Goal: Transaction & Acquisition: Purchase product/service

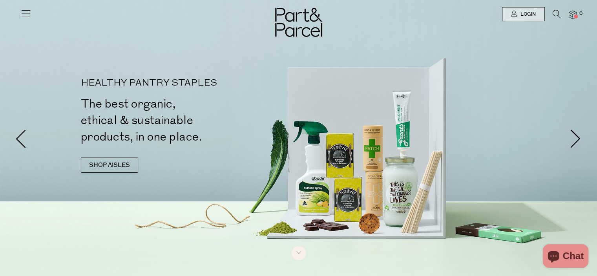
click at [554, 12] on icon at bounding box center [557, 14] width 8 height 9
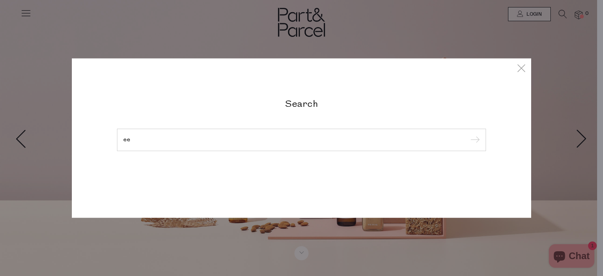
type input "e"
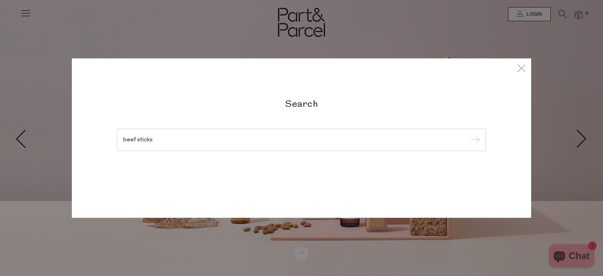
type input "beef sticks"
click at [468, 134] on input "submit" at bounding box center [474, 140] width 12 height 12
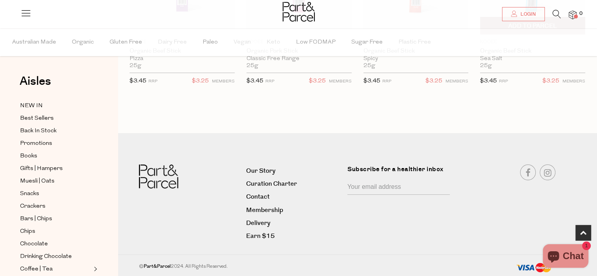
scroll to position [59, 0]
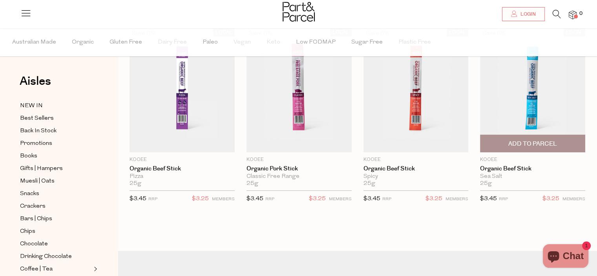
click at [531, 144] on span "Add To Parcel" at bounding box center [532, 144] width 49 height 8
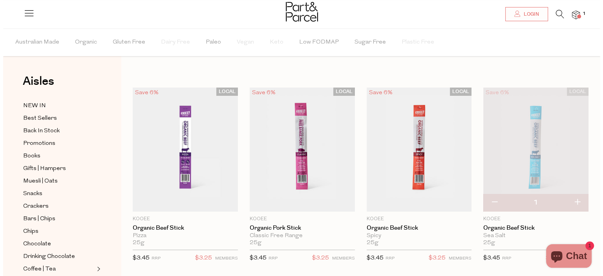
scroll to position [0, 0]
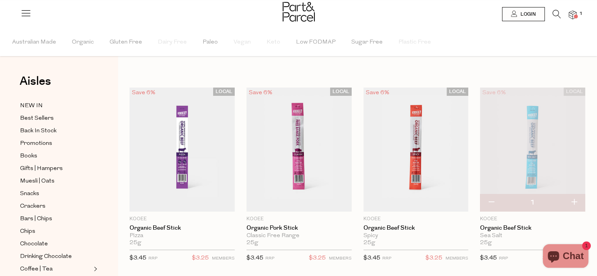
click at [556, 12] on icon at bounding box center [557, 14] width 8 height 9
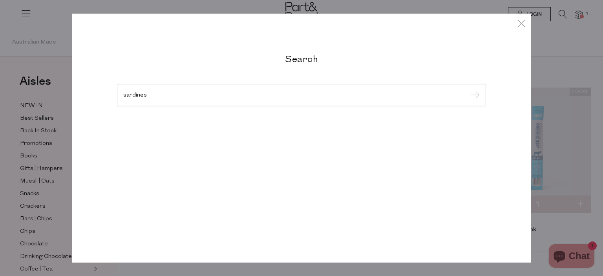
type input "sardines"
click at [468, 89] on input "submit" at bounding box center [474, 95] width 12 height 12
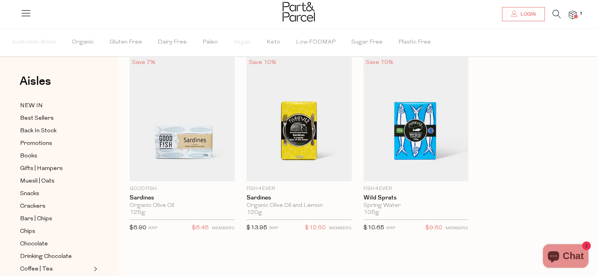
scroll to position [78, 0]
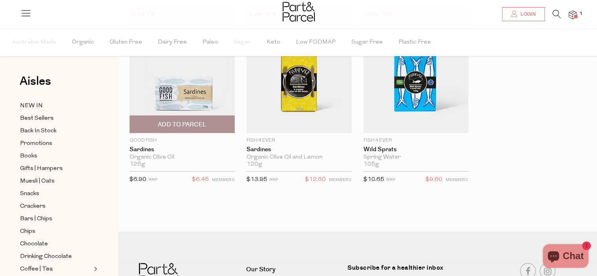
click at [195, 88] on img at bounding box center [181, 71] width 105 height 124
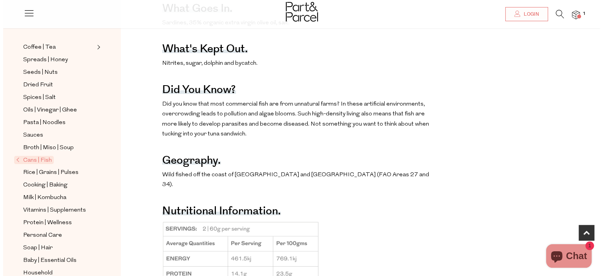
scroll to position [471, 0]
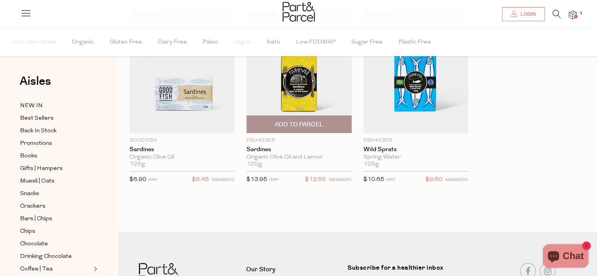
click at [302, 92] on img at bounding box center [298, 71] width 105 height 124
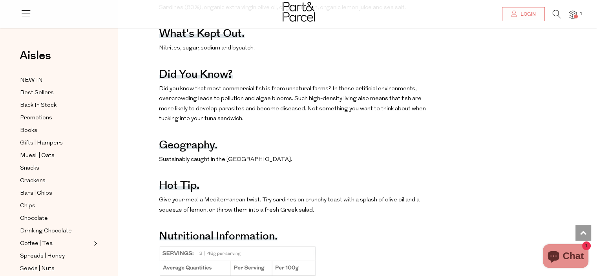
scroll to position [196, 0]
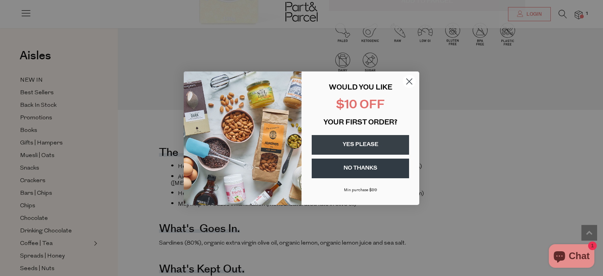
click at [412, 81] on circle "Close dialog" at bounding box center [409, 81] width 13 height 13
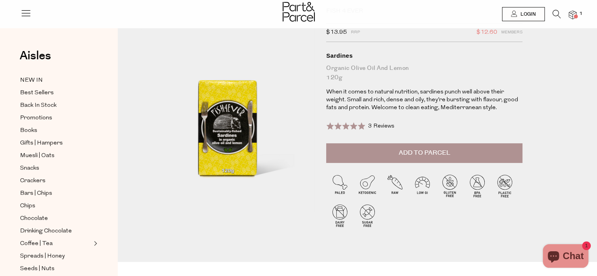
scroll to position [0, 0]
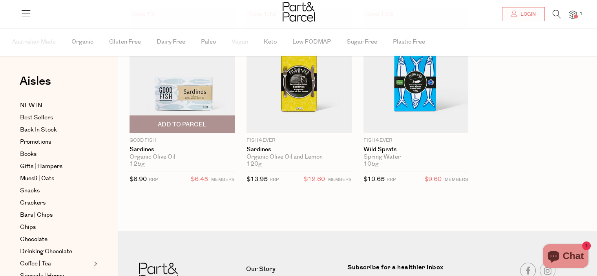
click at [181, 91] on img at bounding box center [181, 71] width 105 height 124
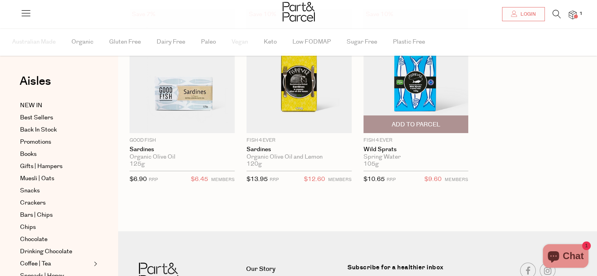
click at [418, 92] on img at bounding box center [415, 71] width 105 height 124
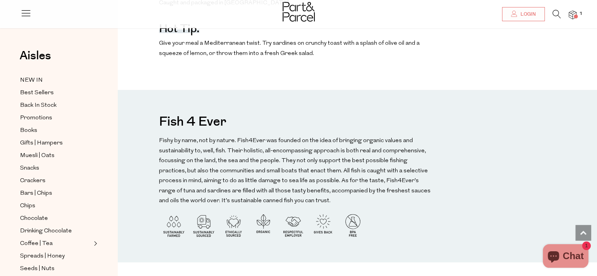
scroll to position [589, 0]
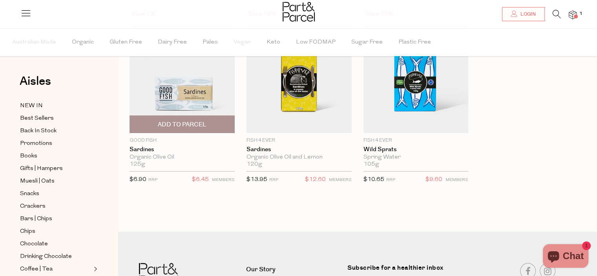
click at [201, 91] on img at bounding box center [181, 71] width 105 height 124
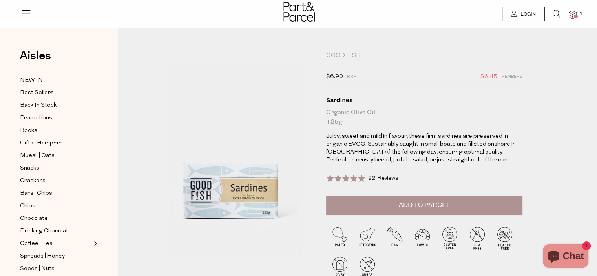
click at [458, 204] on button "Add to Parcel" at bounding box center [424, 205] width 196 height 20
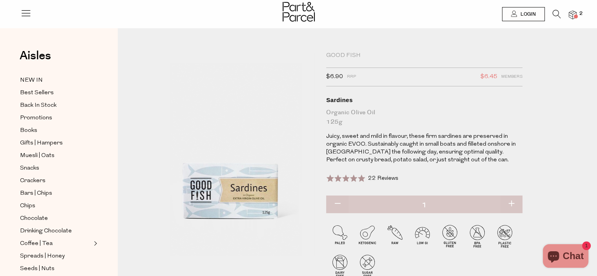
click at [559, 14] on icon at bounding box center [557, 14] width 8 height 9
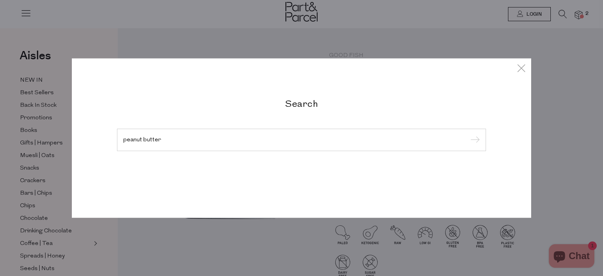
type input "peanut butter"
click at [468, 134] on input "submit" at bounding box center [474, 140] width 12 height 12
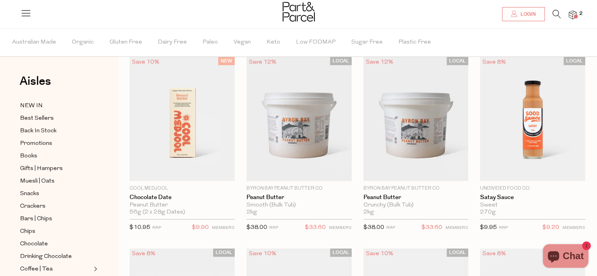
scroll to position [78, 0]
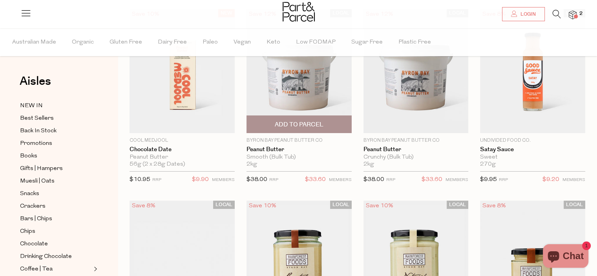
click at [298, 124] on span "Add To Parcel" at bounding box center [299, 124] width 49 height 8
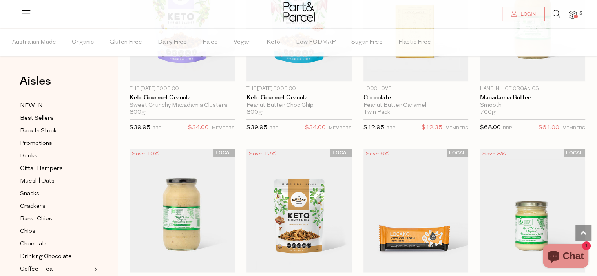
scroll to position [981, 0]
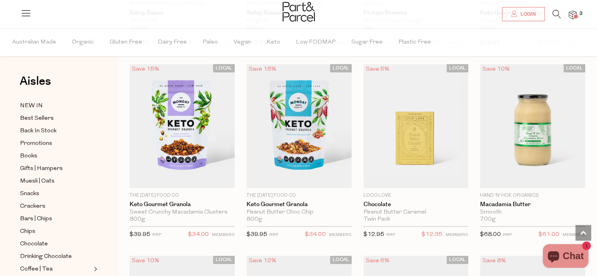
click at [555, 13] on icon at bounding box center [557, 14] width 8 height 9
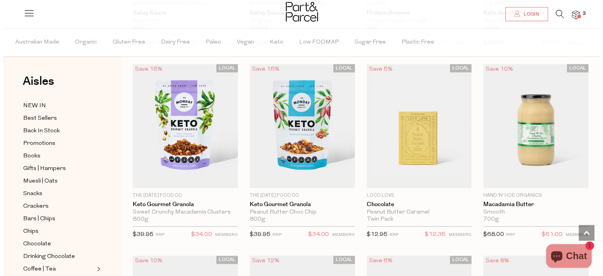
scroll to position [990, 0]
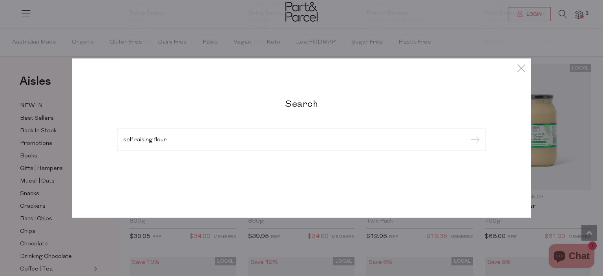
type input "self raising flour"
click at [468, 134] on input "submit" at bounding box center [474, 140] width 12 height 12
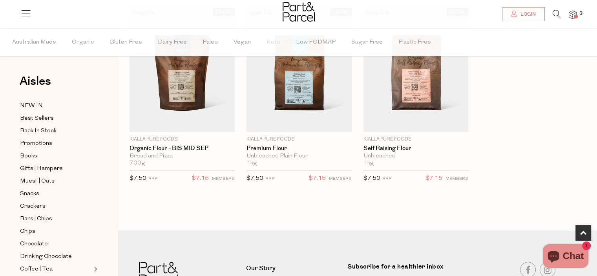
scroll to position [196, 0]
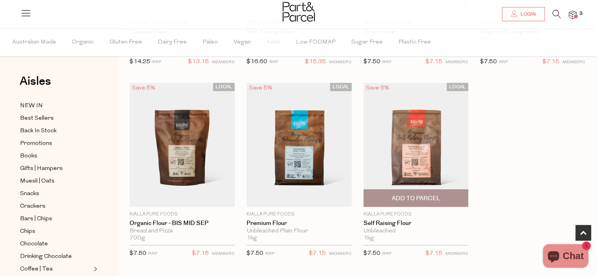
click at [400, 151] on img at bounding box center [415, 145] width 105 height 124
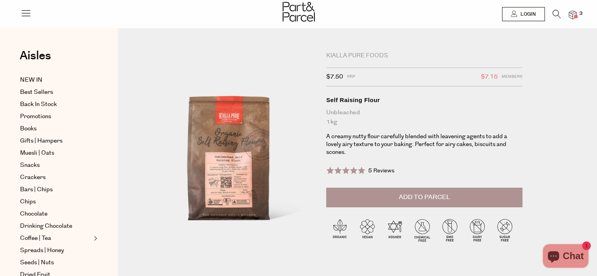
click at [407, 193] on span "Add to Parcel" at bounding box center [424, 197] width 51 height 9
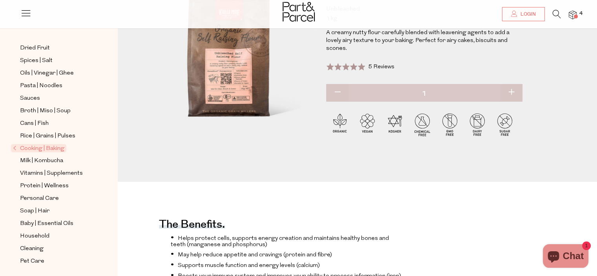
scroll to position [118, 0]
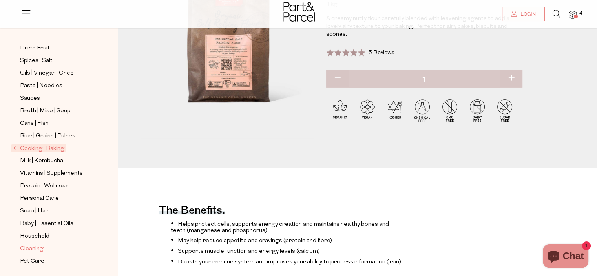
click at [37, 246] on span "Cleaning" at bounding box center [32, 248] width 24 height 9
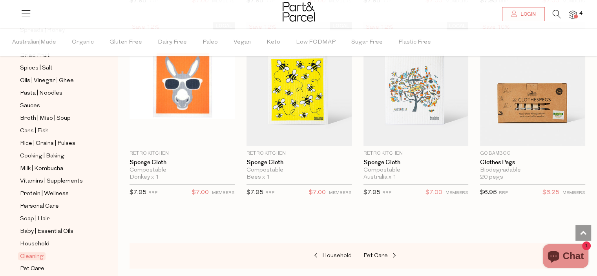
scroll to position [280, 0]
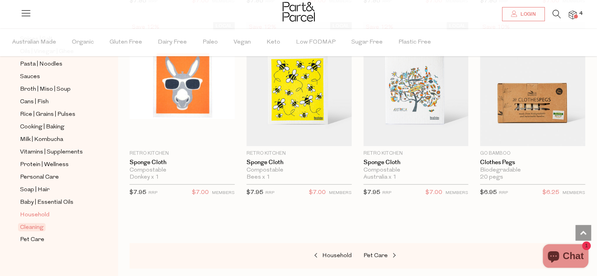
click at [38, 212] on span "Household" at bounding box center [34, 214] width 29 height 9
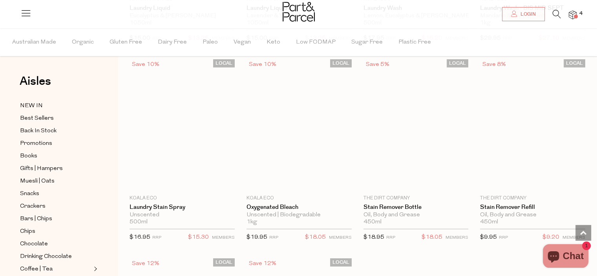
scroll to position [2197, 0]
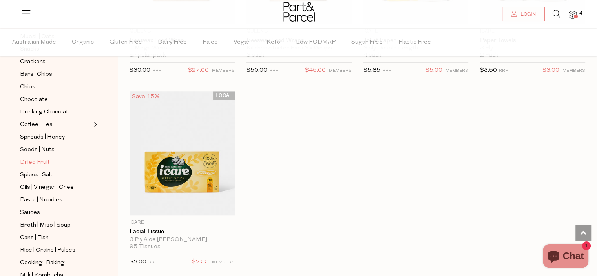
scroll to position [157, 0]
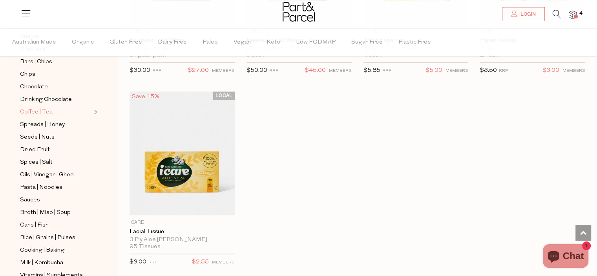
click at [28, 111] on span "Coffee | Tea" at bounding box center [36, 112] width 33 height 9
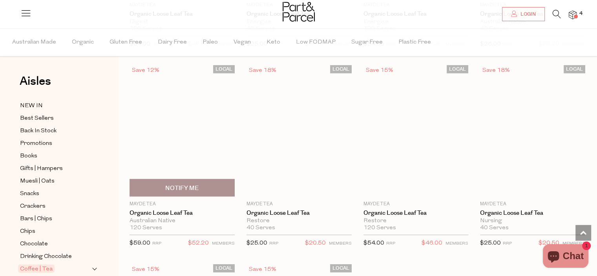
scroll to position [2197, 0]
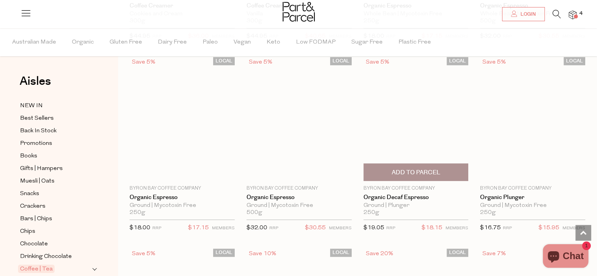
scroll to position [3689, 0]
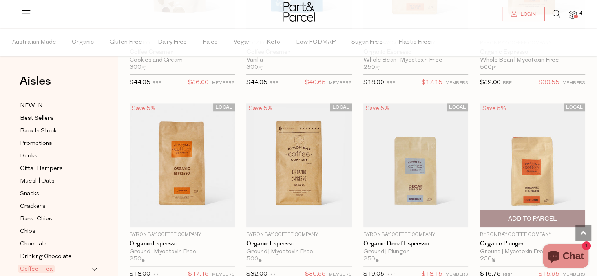
click at [534, 195] on img at bounding box center [532, 165] width 105 height 124
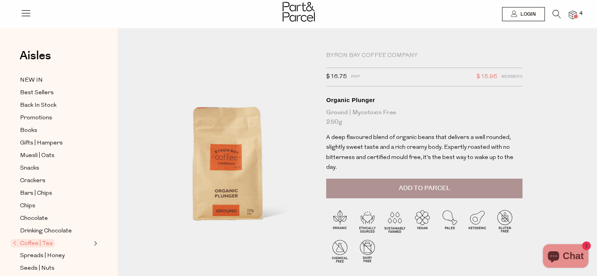
click at [423, 184] on span "Add to Parcel" at bounding box center [424, 188] width 51 height 9
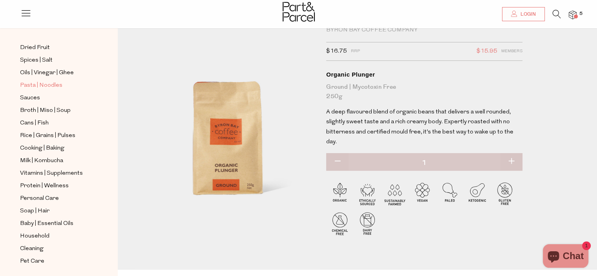
scroll to position [39, 0]
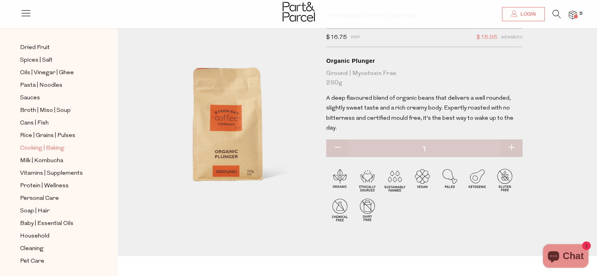
click at [53, 144] on span "Cooking | Baking" at bounding box center [42, 148] width 44 height 9
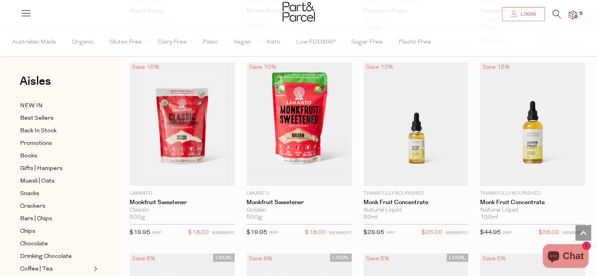
scroll to position [2119, 0]
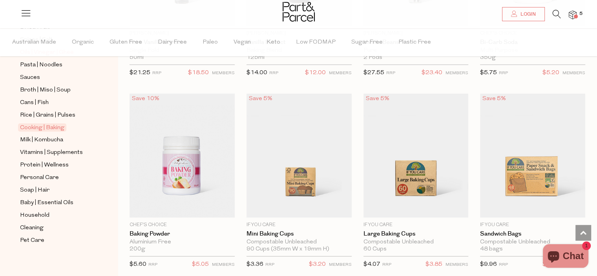
scroll to position [280, 0]
click at [53, 174] on span "Personal Care" at bounding box center [39, 176] width 39 height 9
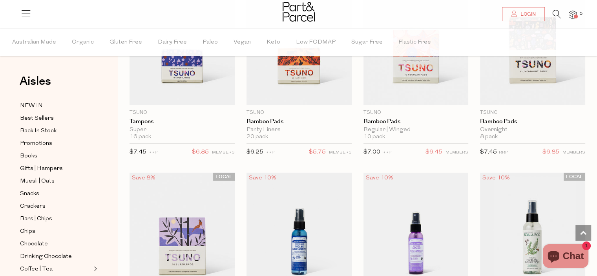
scroll to position [2001, 0]
